Goal: Find contact information: Find contact information

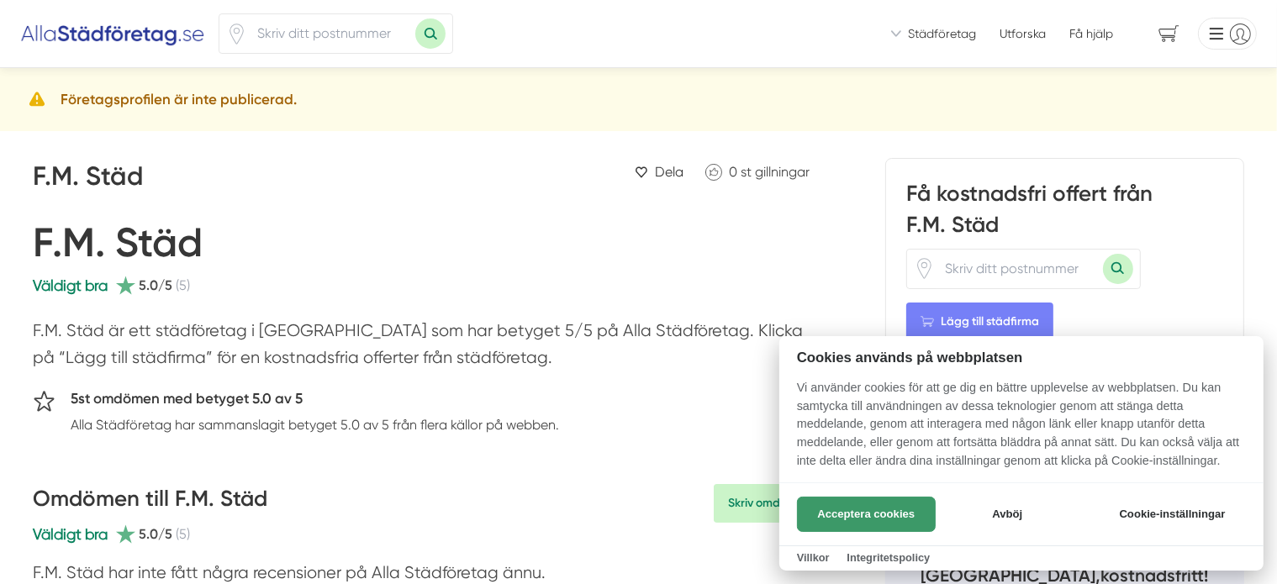
click at [856, 520] on button "Acceptera cookies" at bounding box center [866, 514] width 139 height 35
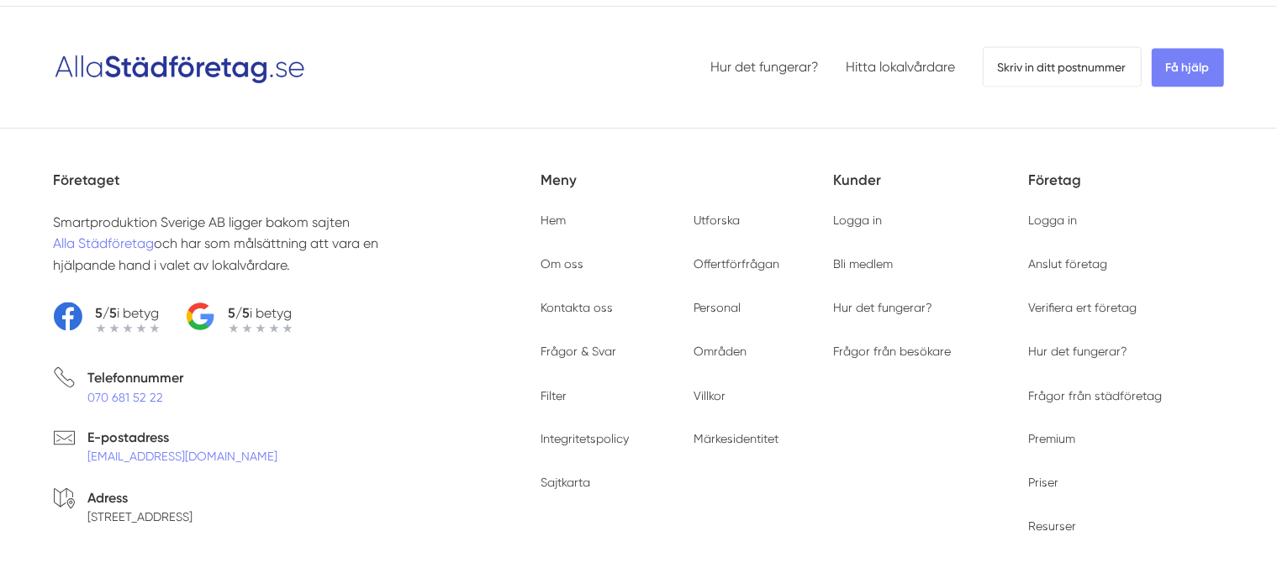
scroll to position [2775, 0]
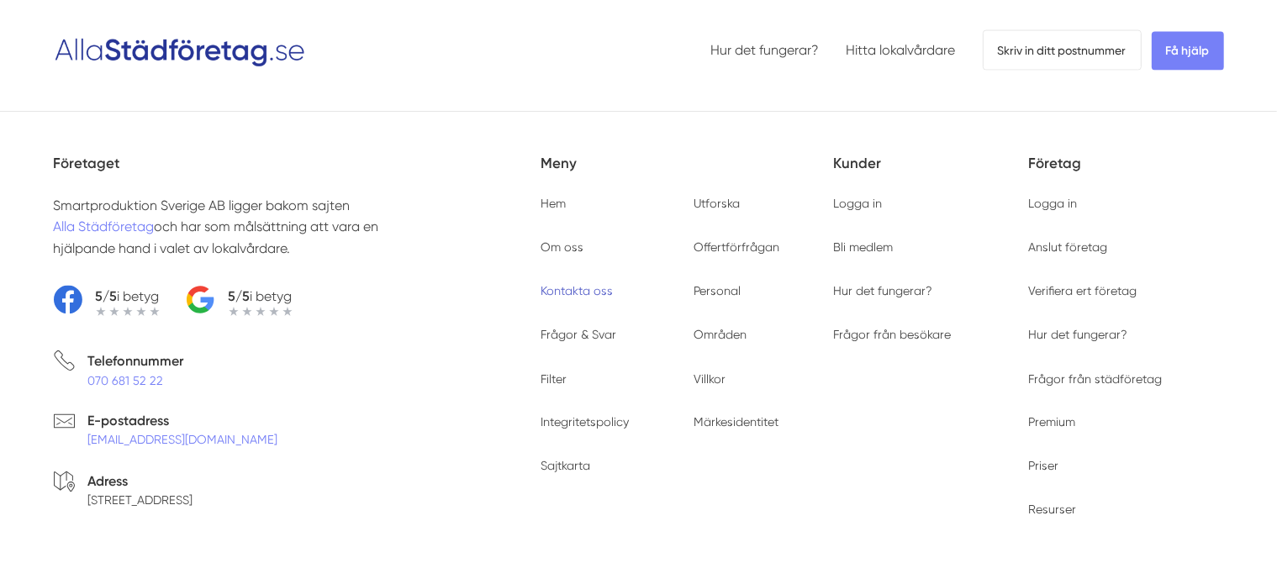
click at [558, 284] on link "Kontakta oss" at bounding box center [578, 290] width 72 height 13
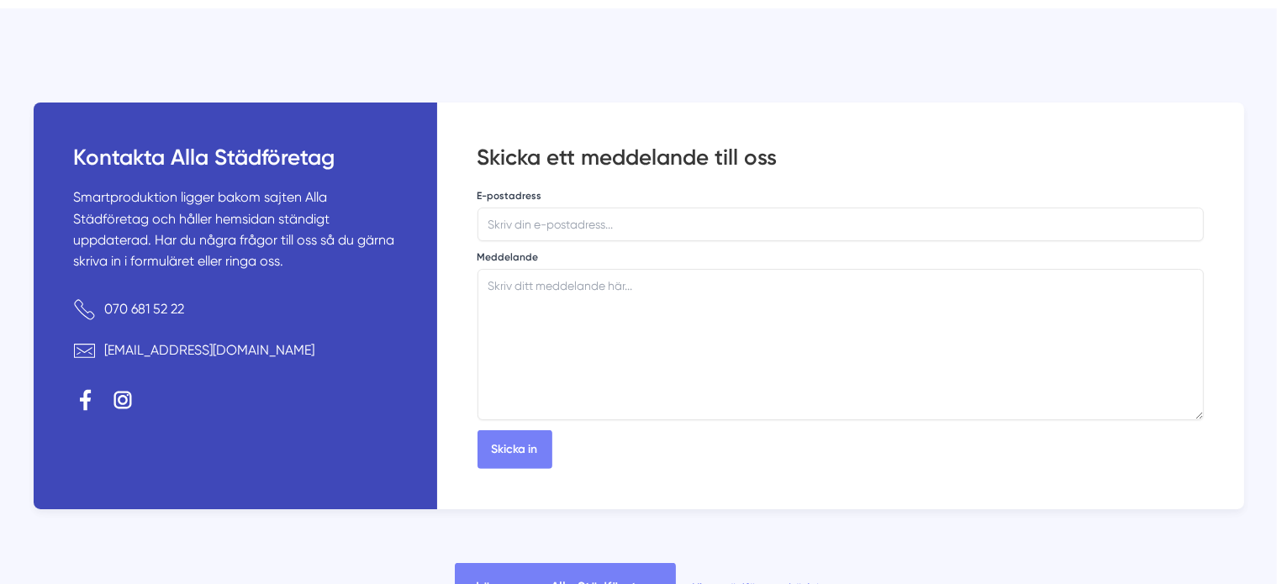
scroll to position [537, 0]
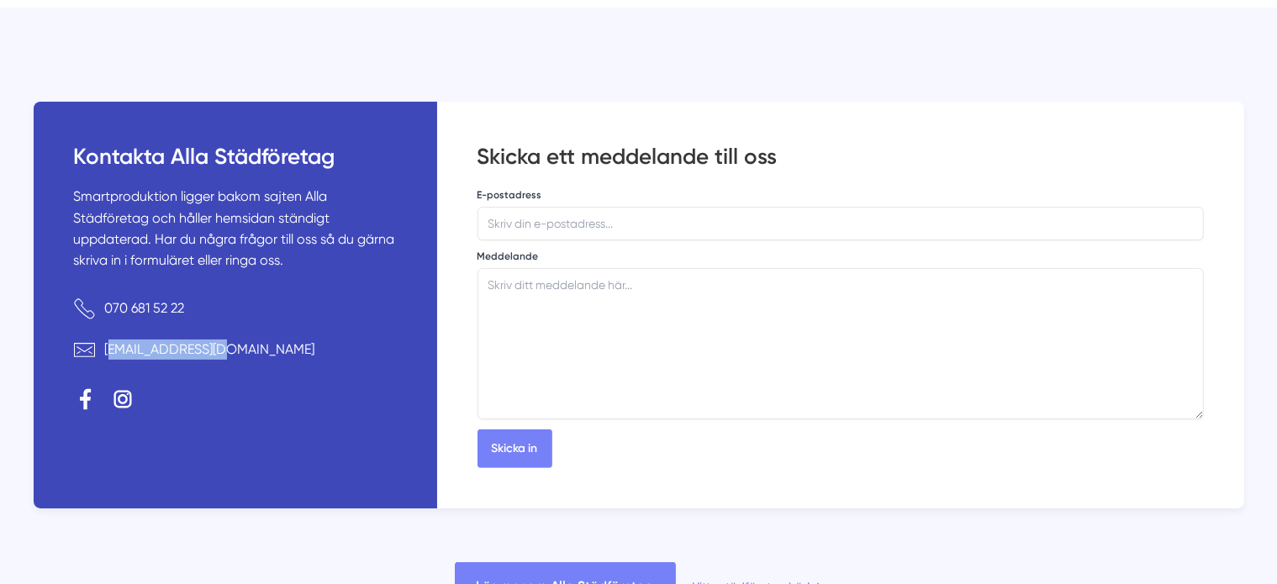
drag, startPoint x: 200, startPoint y: 384, endPoint x: 104, endPoint y: 381, distance: 95.9
click at [104, 361] on dd "[EMAIL_ADDRESS][DOMAIN_NAME]" at bounding box center [235, 350] width 323 height 21
copy link "[EMAIL_ADDRESS][DOMAIN_NAME]"
